Goal: Transaction & Acquisition: Purchase product/service

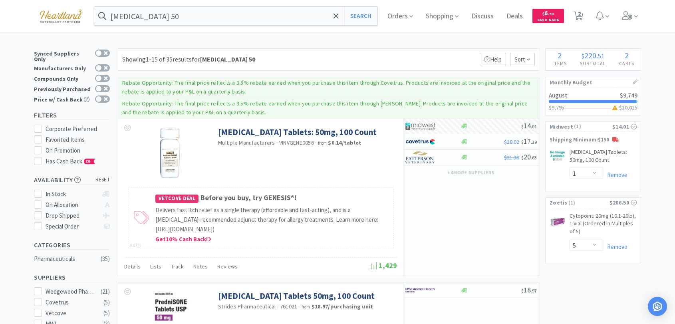
select select "1"
select select "5"
click at [310, 17] on input "[MEDICAL_DATA] 50" at bounding box center [235, 16] width 283 height 18
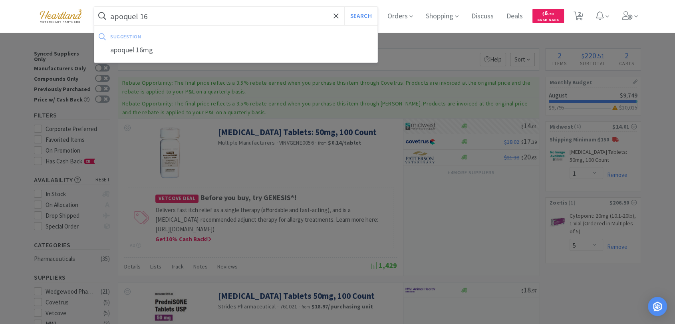
click at [344, 7] on button "Search" at bounding box center [360, 16] width 33 height 18
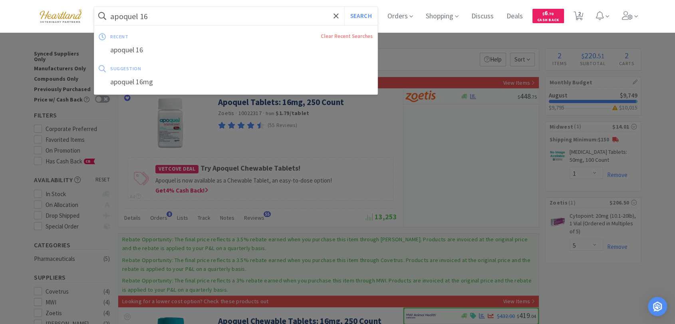
click at [210, 20] on input "apoquel 16" at bounding box center [235, 16] width 283 height 18
click at [212, 11] on input "apoquel 16" at bounding box center [235, 16] width 283 height 18
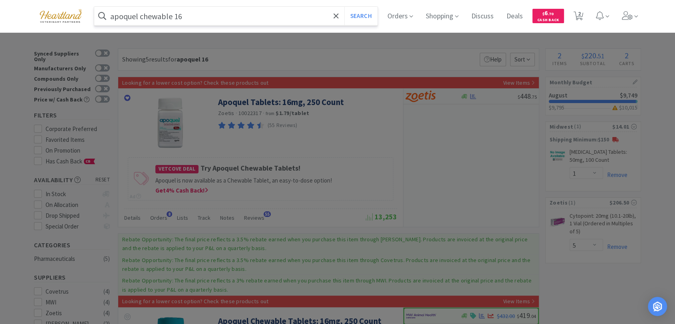
type input "apoquel chewable 16"
click at [344, 7] on button "Search" at bounding box center [360, 16] width 33 height 18
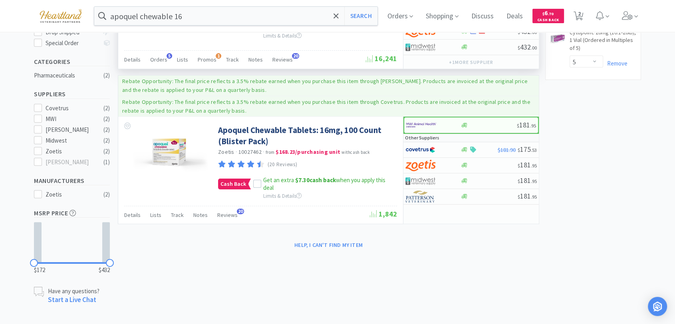
scroll to position [184, 0]
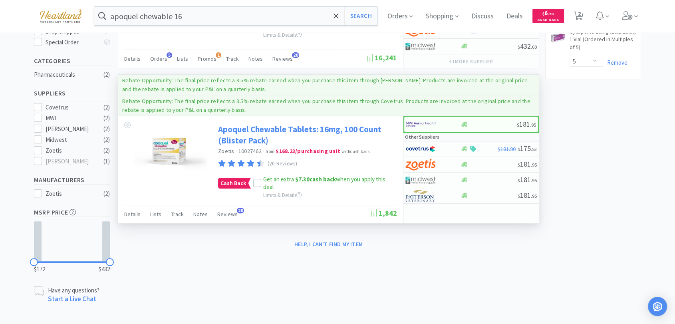
click at [249, 130] on link "Apoquel Chewable Tablets: 16mg, 100 Count (Blister Pack)" at bounding box center [306, 135] width 177 height 22
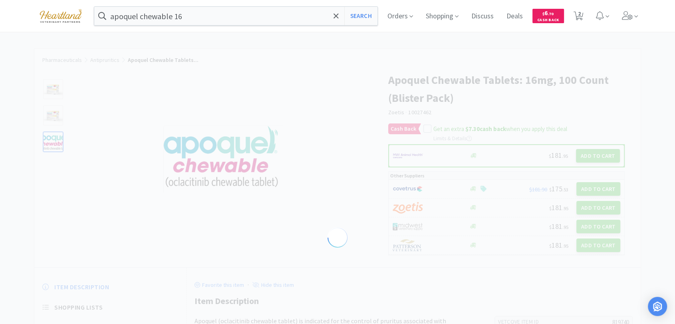
select select "819740"
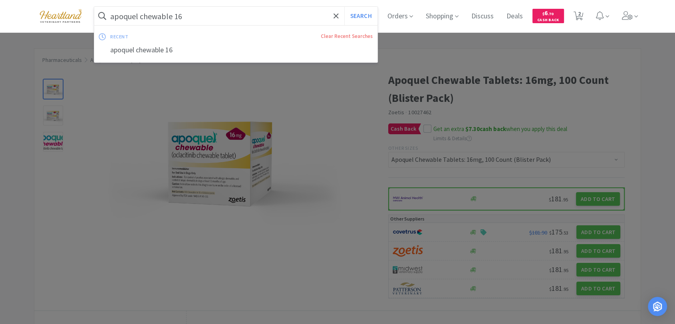
click at [235, 13] on input "apoquel chewable 16" at bounding box center [235, 16] width 283 height 18
click at [204, 18] on input "apoquel chewable 16" at bounding box center [235, 16] width 283 height 18
click at [344, 7] on button "Search" at bounding box center [360, 16] width 33 height 18
select select "1"
select select "5"
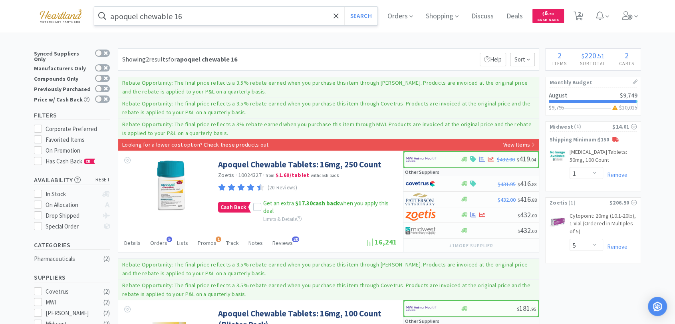
click at [206, 16] on input "apoquel chewable 16" at bounding box center [235, 16] width 283 height 18
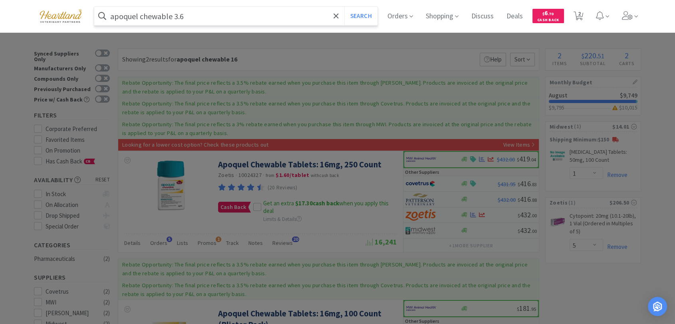
type input "apoquel chewable 3.6"
click at [344, 7] on button "Search" at bounding box center [360, 16] width 33 height 18
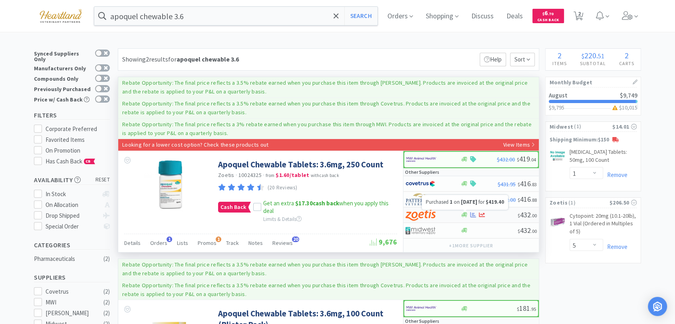
click at [472, 215] on icon at bounding box center [473, 214] width 6 height 5
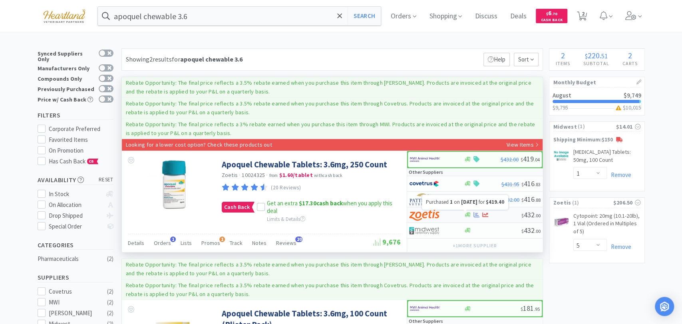
select select "1"
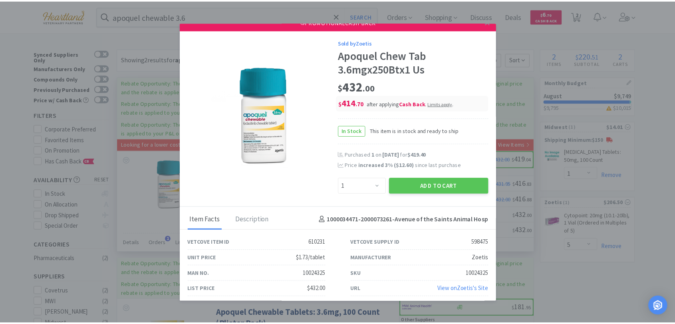
scroll to position [12, 0]
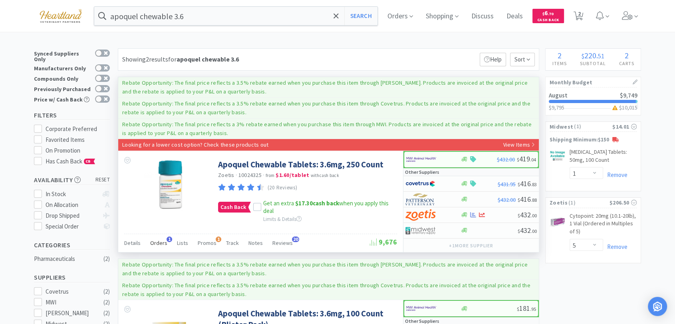
click at [160, 245] on span "Orders" at bounding box center [158, 242] width 17 height 7
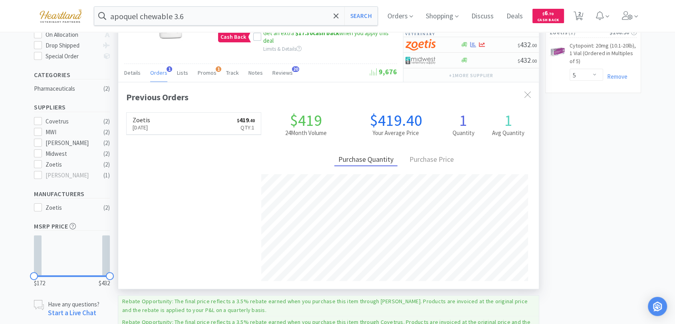
scroll to position [341, 0]
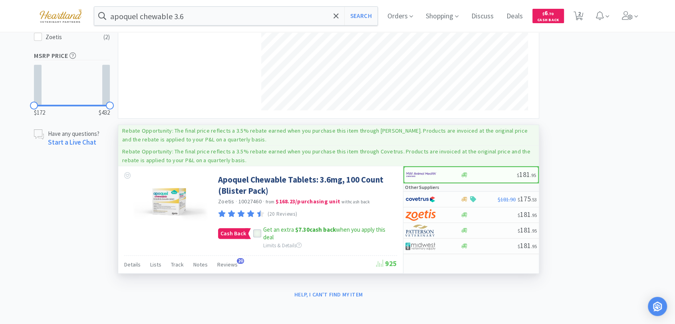
click at [253, 234] on div at bounding box center [257, 233] width 8 height 8
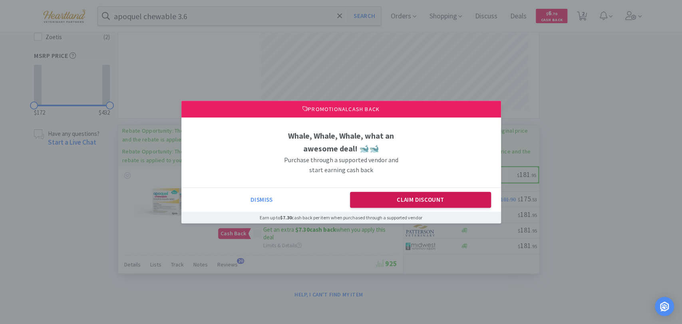
click at [406, 199] on button "Claim Discount" at bounding box center [420, 200] width 141 height 16
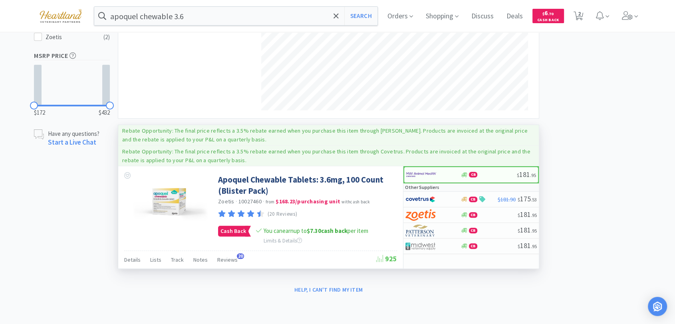
scroll to position [336, 0]
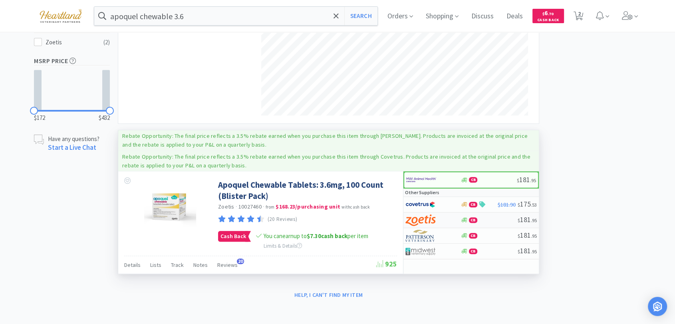
click at [424, 220] on img at bounding box center [421, 220] width 30 height 12
select select "1"
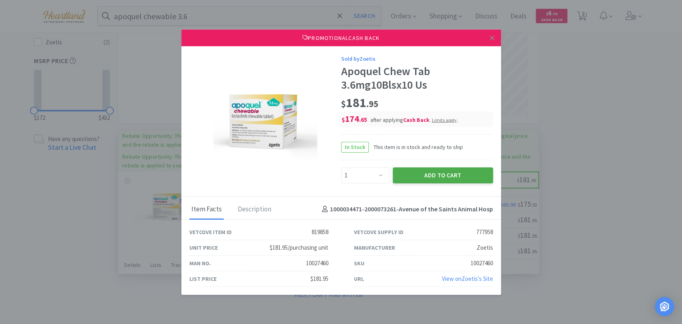
click at [452, 173] on button "Add to Cart" at bounding box center [443, 175] width 100 height 16
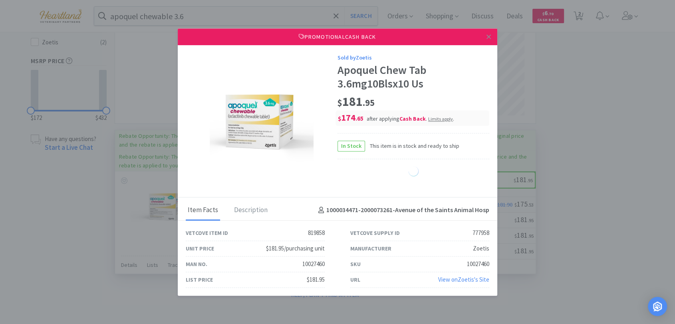
select select "1"
select select "5"
